Goal: Transaction & Acquisition: Download file/media

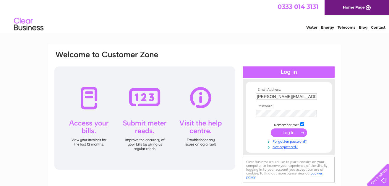
click at [328, 113] on form "Email Address: [PERSON_NAME][EMAIL_ADDRESS][DOMAIN_NAME] Password:" at bounding box center [289, 119] width 86 height 62
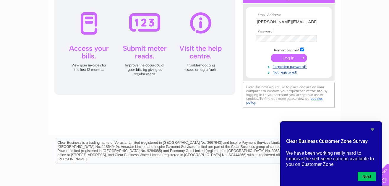
scroll to position [85, 0]
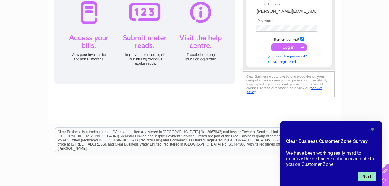
click at [367, 175] on button "Next" at bounding box center [366, 176] width 18 height 9
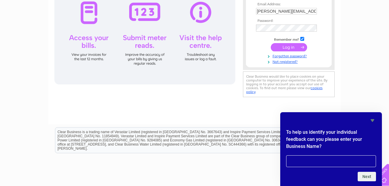
click at [372, 120] on icon "Hide survey" at bounding box center [372, 120] width 4 height 3
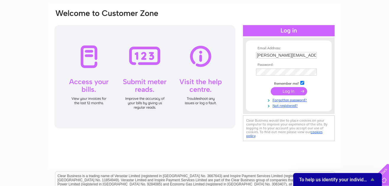
scroll to position [37, 0]
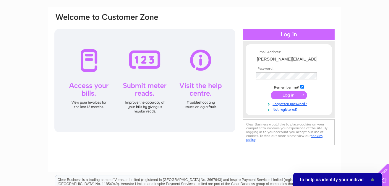
click at [288, 97] on input "submit" at bounding box center [288, 95] width 36 height 8
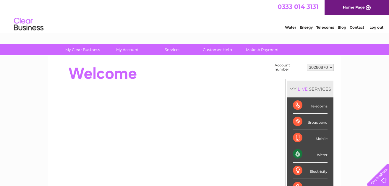
scroll to position [1, 0]
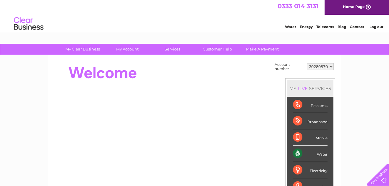
click at [375, 27] on link "Log out" at bounding box center [376, 27] width 14 height 4
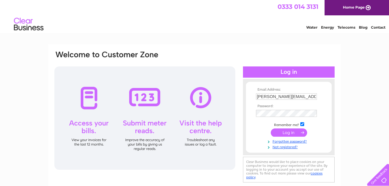
click at [289, 135] on input "submit" at bounding box center [288, 132] width 36 height 8
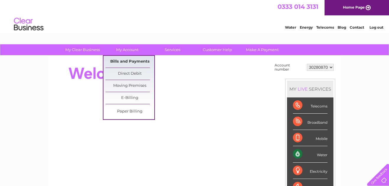
click at [125, 60] on link "Bills and Payments" at bounding box center [129, 62] width 49 height 12
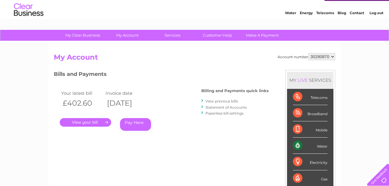
scroll to position [38, 0]
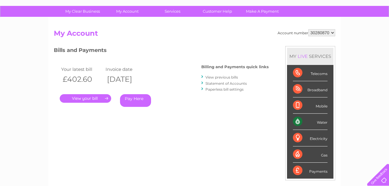
click at [220, 77] on link "View previous bills" at bounding box center [221, 77] width 32 height 4
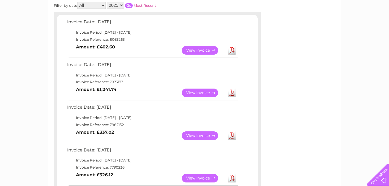
scroll to position [127, 0]
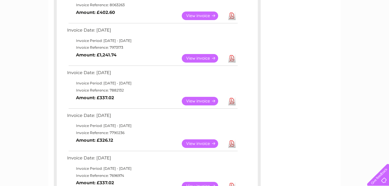
click at [231, 59] on link "Download" at bounding box center [231, 58] width 7 height 9
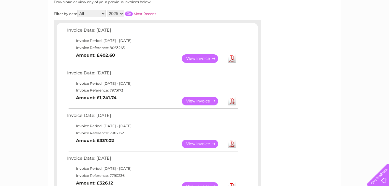
scroll to position [85, 0]
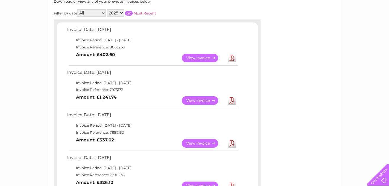
click at [231, 145] on link "Download" at bounding box center [231, 143] width 7 height 9
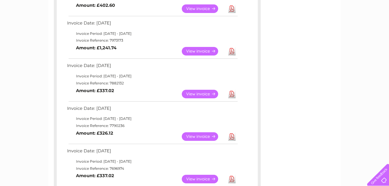
scroll to position [143, 0]
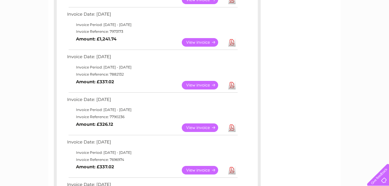
click at [231, 127] on link "Download" at bounding box center [231, 127] width 7 height 9
